Goal: Navigation & Orientation: Find specific page/section

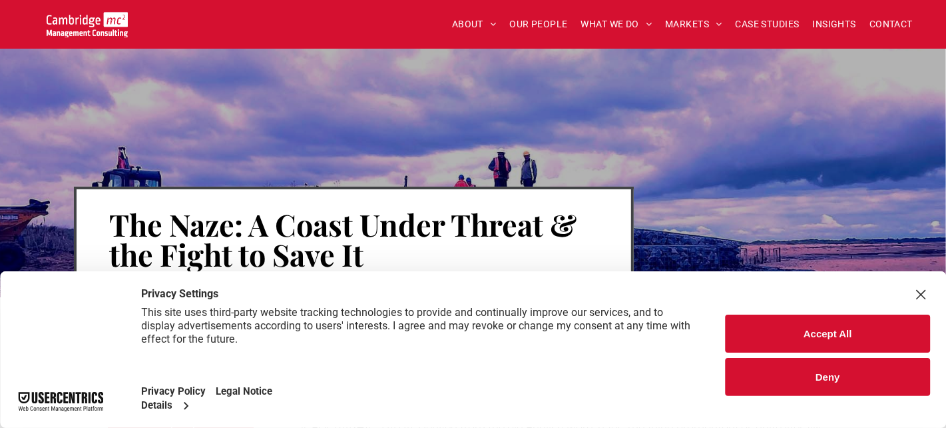
scroll to position [169, 0]
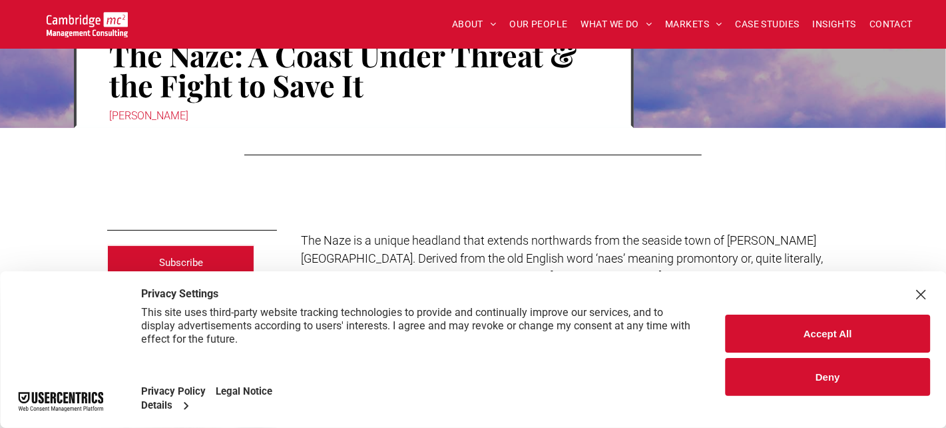
click at [840, 376] on button "Deny" at bounding box center [828, 377] width 204 height 38
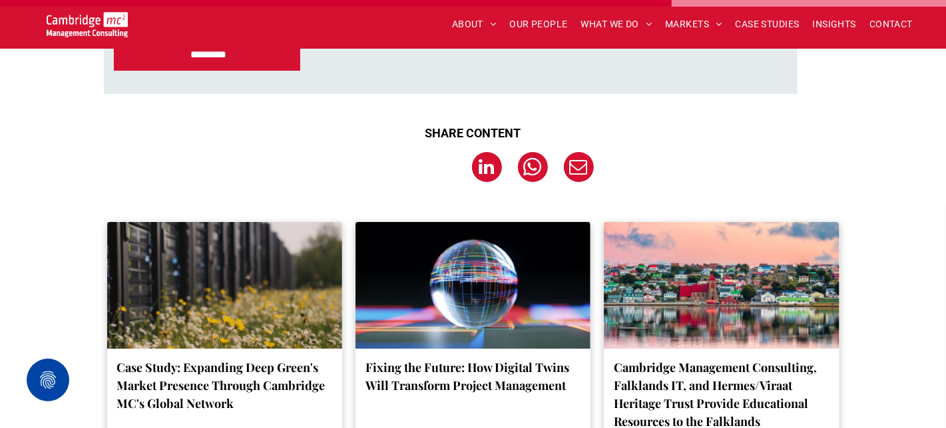
scroll to position [2736, 0]
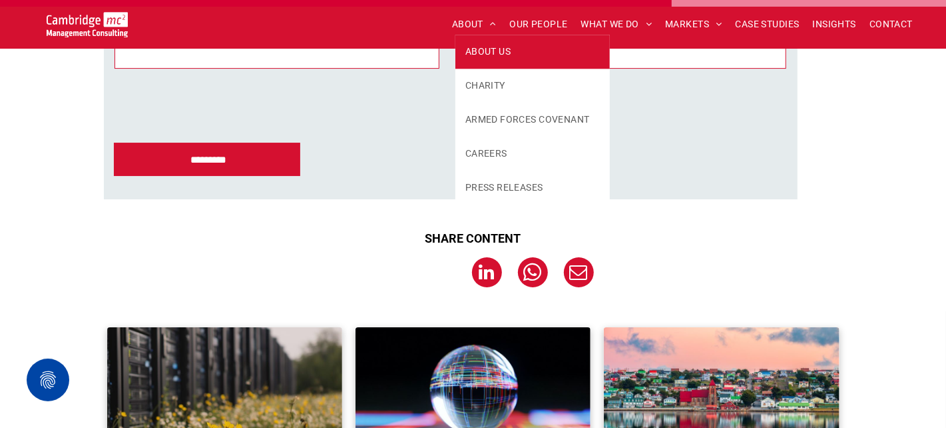
click at [491, 49] on span "ABOUT US" at bounding box center [488, 52] width 45 height 14
